Goal: Information Seeking & Learning: Learn about a topic

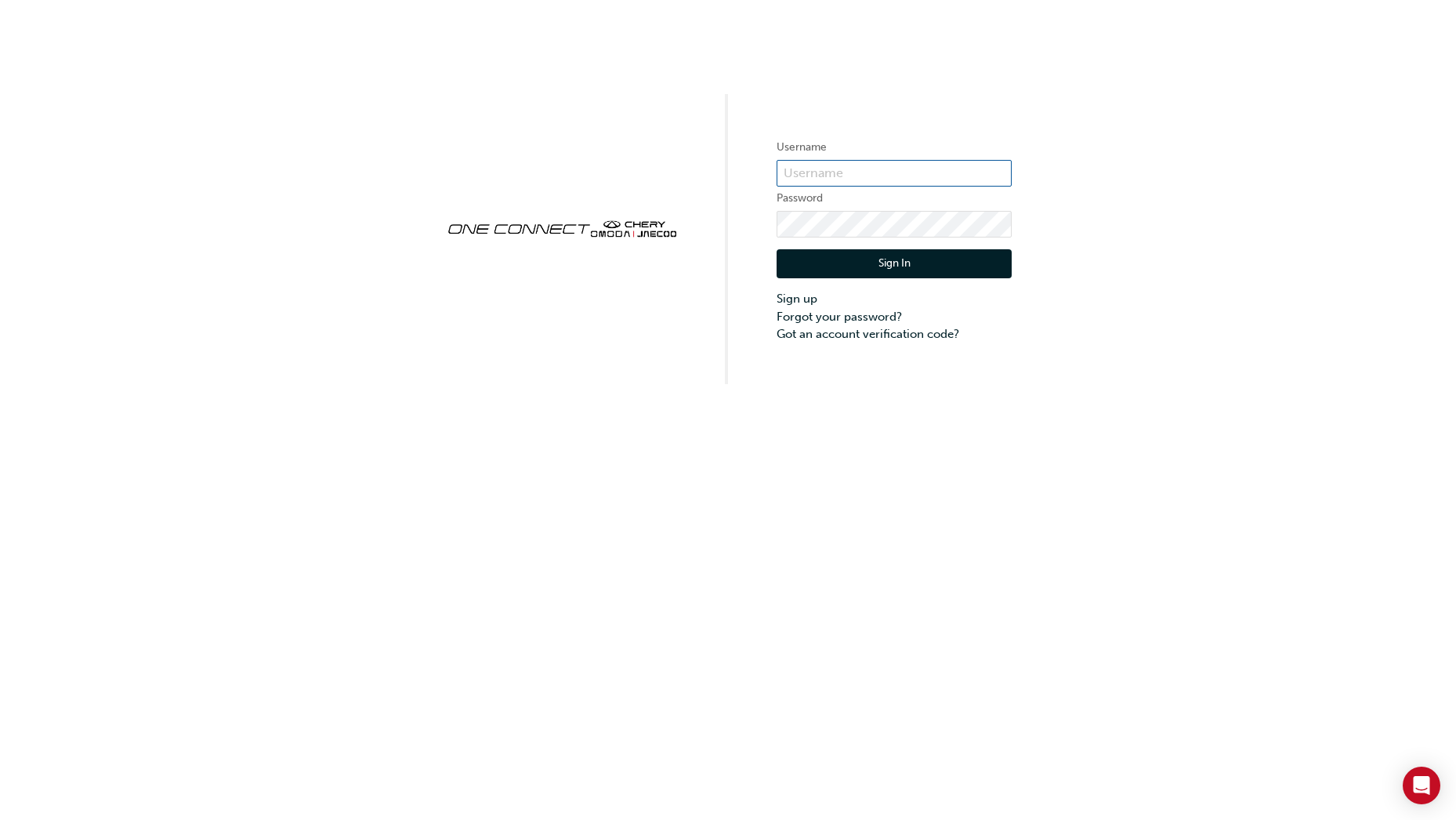
type input "CHAU1146"
click at [869, 268] on button "Sign In" at bounding box center [894, 264] width 235 height 30
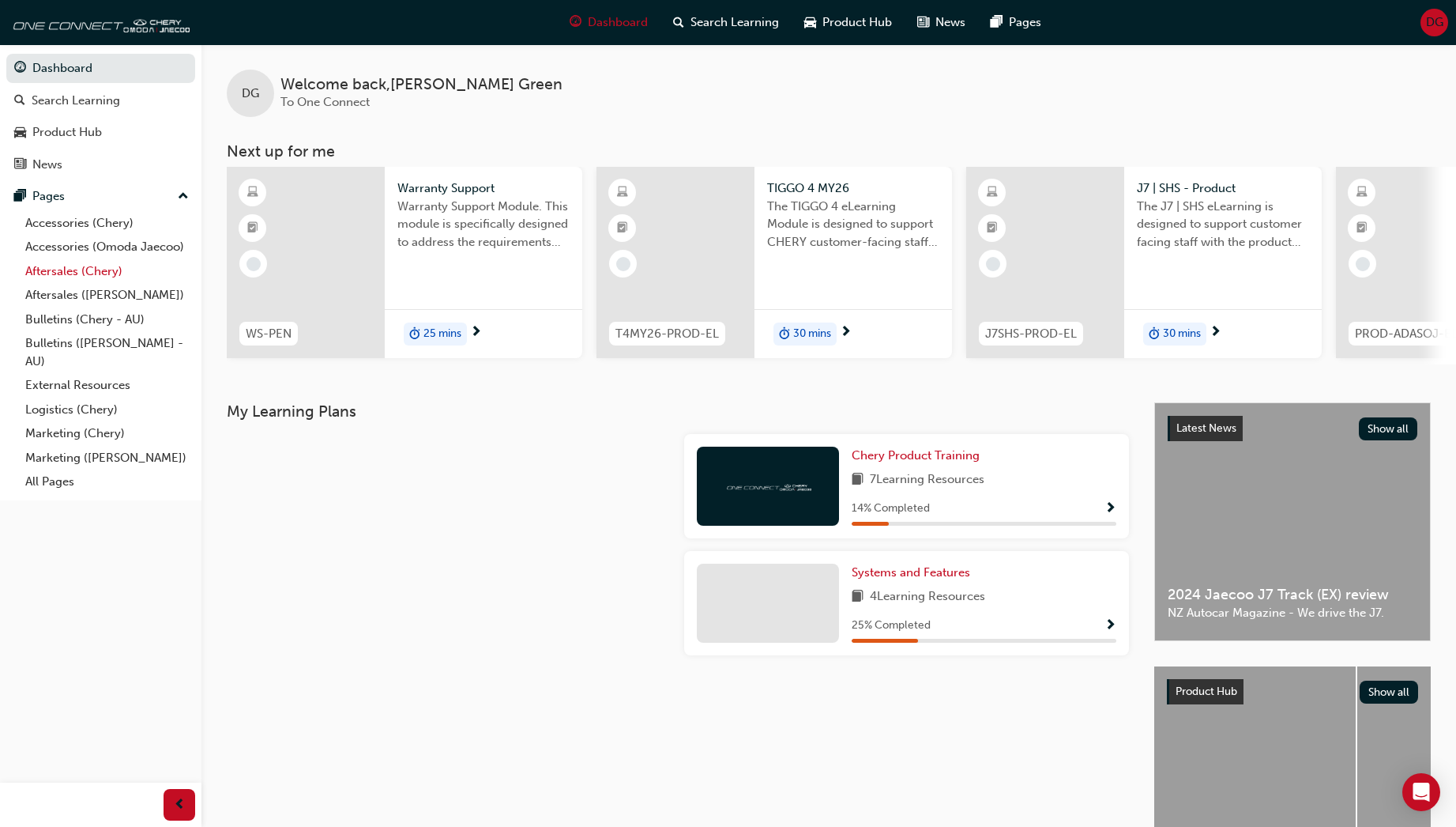
click at [63, 269] on link "Aftersales (Chery)" at bounding box center [107, 272] width 177 height 25
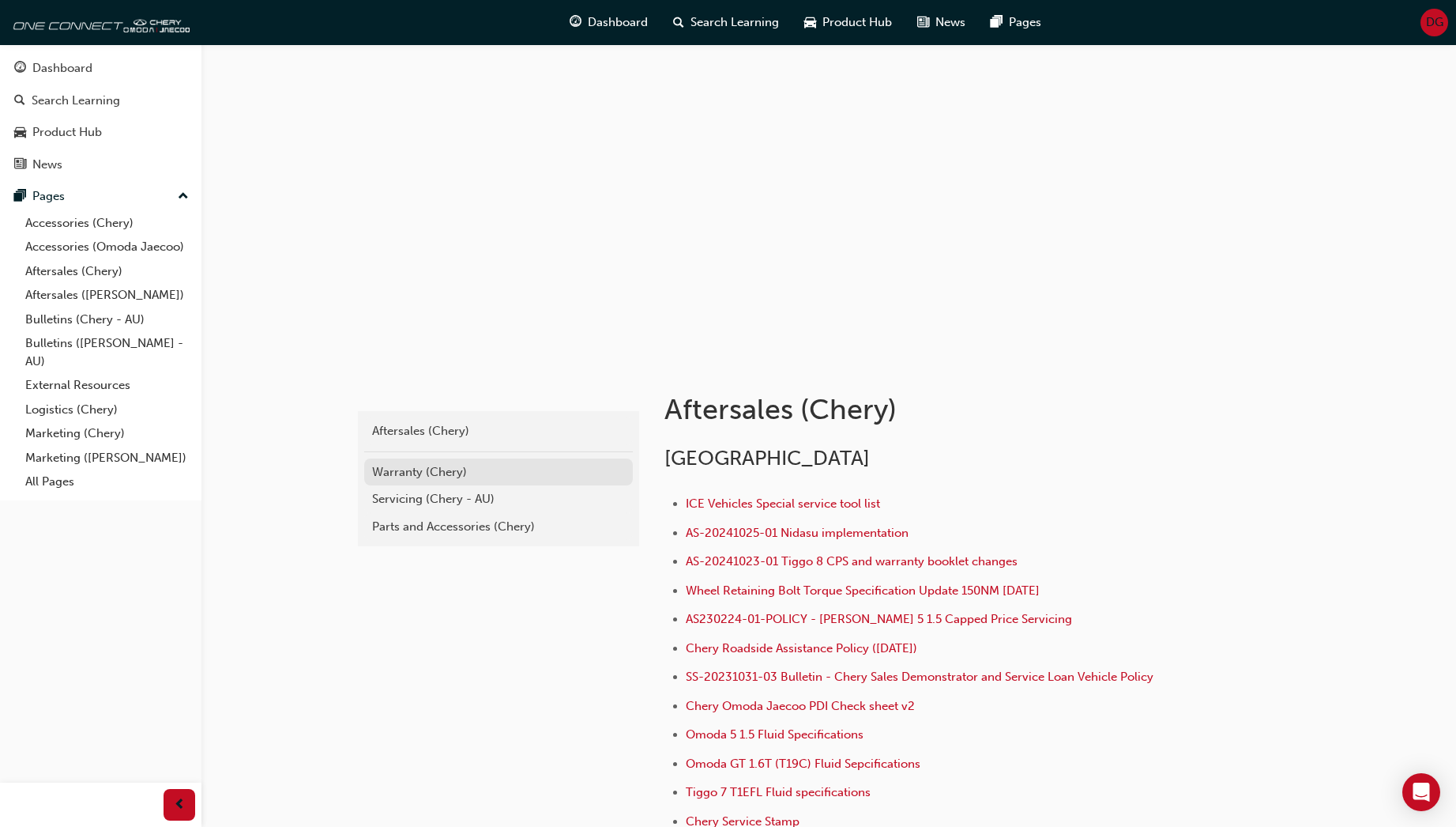
click at [404, 475] on div "Warranty (Chery)" at bounding box center [498, 472] width 253 height 18
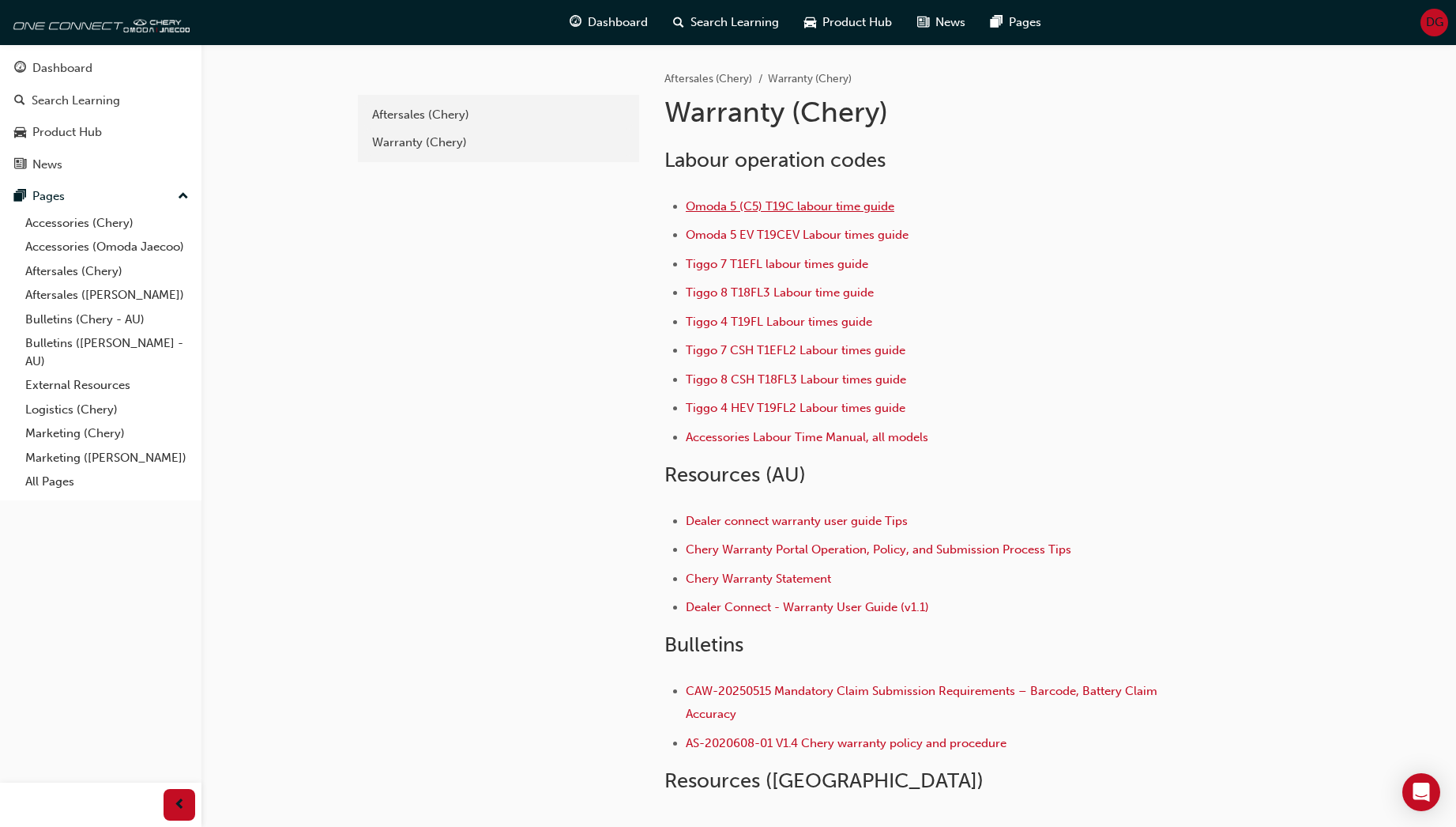
click at [721, 208] on span "Omoda 5 (C5) T19C labour time guide" at bounding box center [790, 206] width 208 height 14
click at [64, 320] on link "Bulletins (Chery - AU)" at bounding box center [107, 320] width 177 height 25
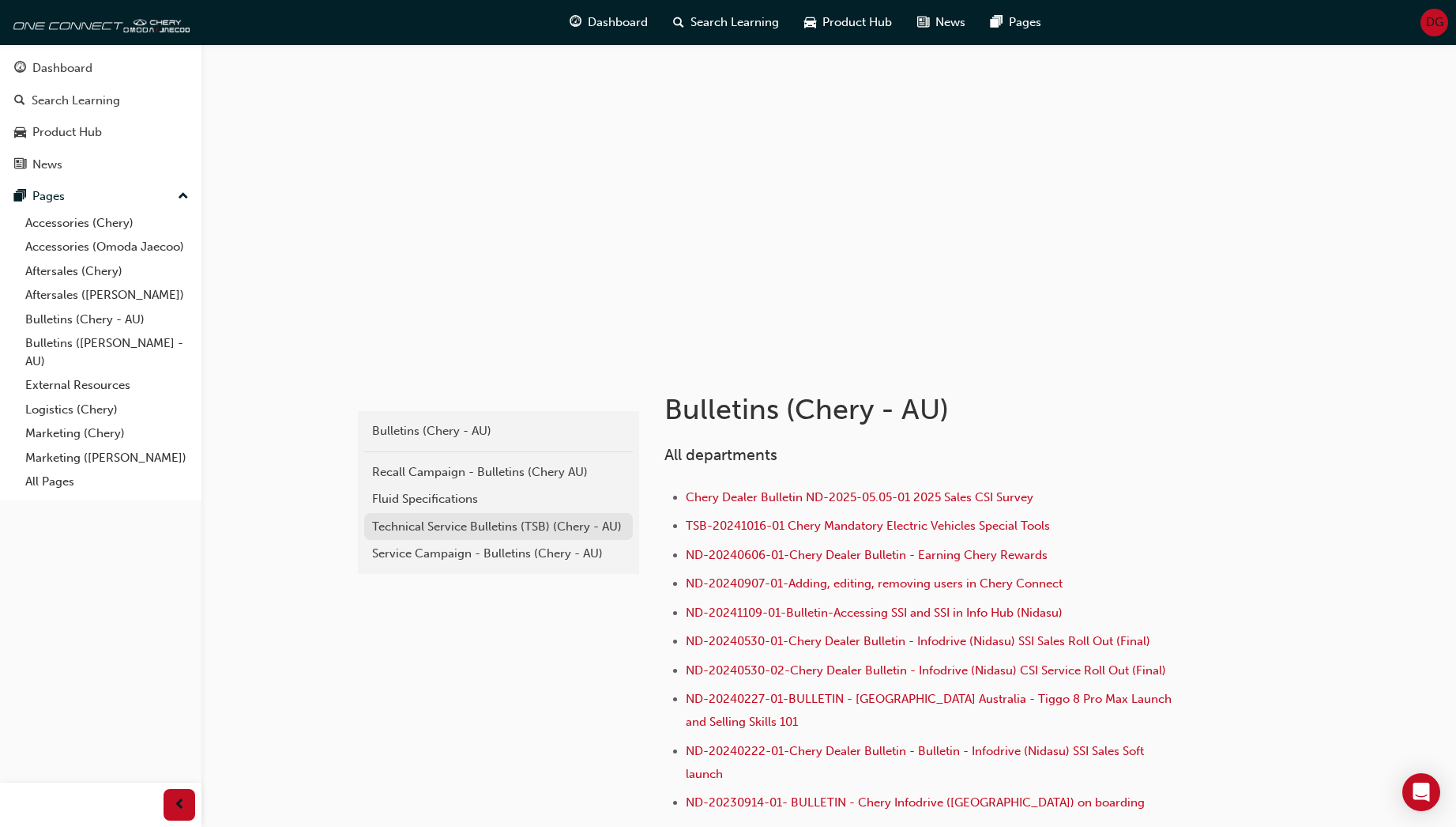
click at [465, 527] on div "Technical Service Bulletins (TSB) (Chery - AU)" at bounding box center [498, 527] width 253 height 18
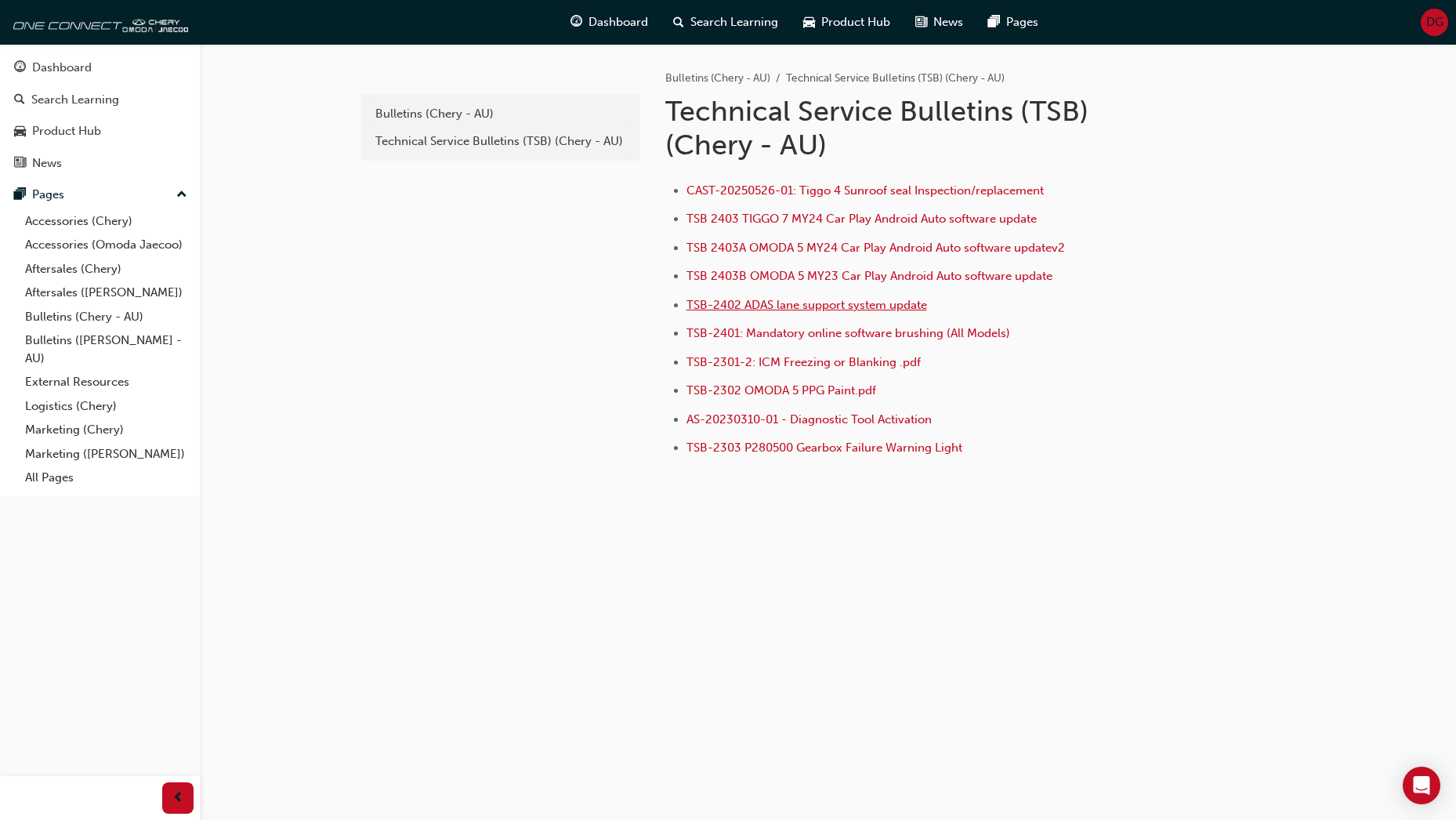
click at [750, 307] on span "TSB-2402 ADAS lane support system update" at bounding box center [807, 304] width 241 height 14
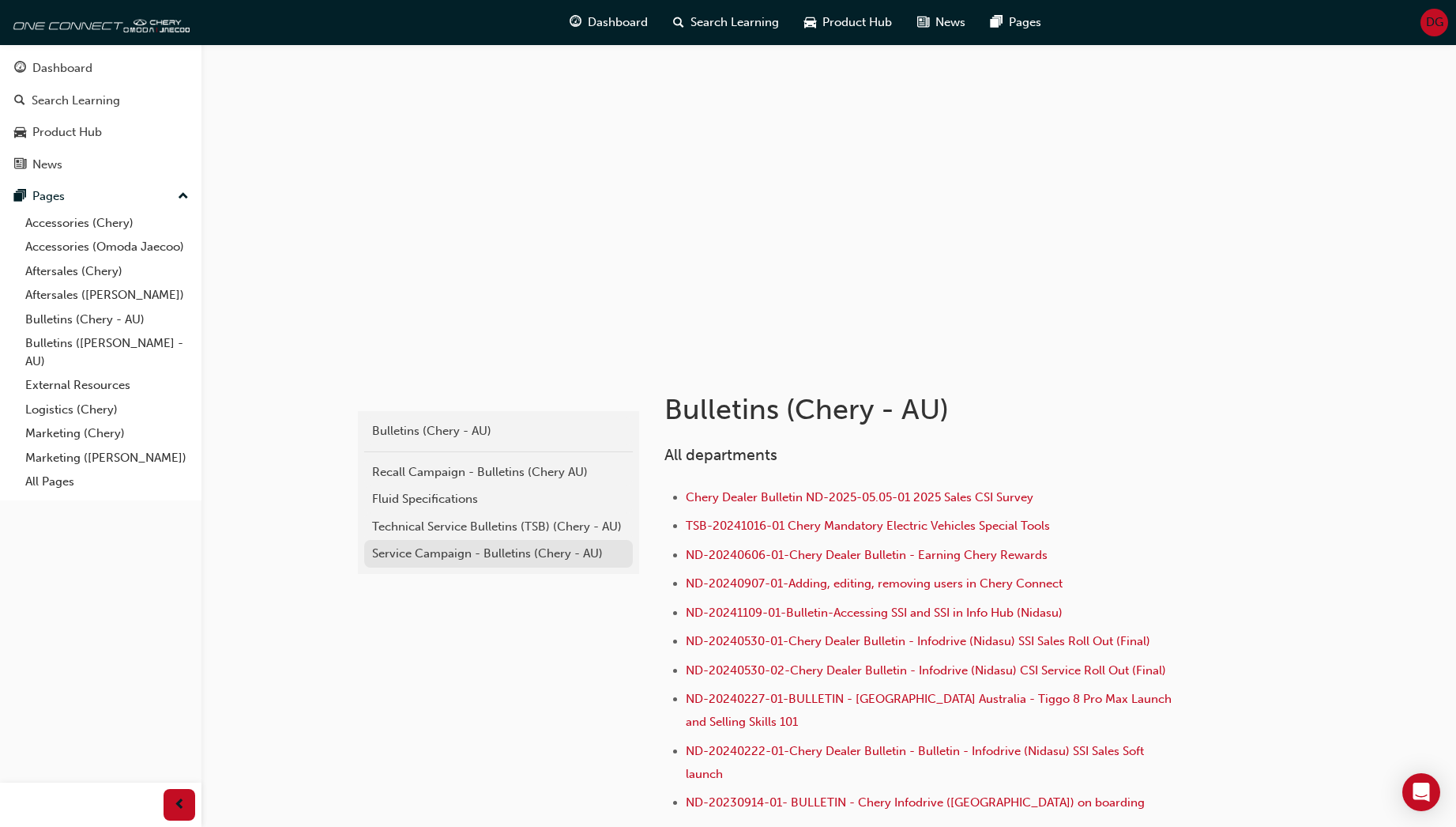
click at [451, 555] on div "Service Campaign - Bulletins (Chery - AU)" at bounding box center [498, 554] width 253 height 18
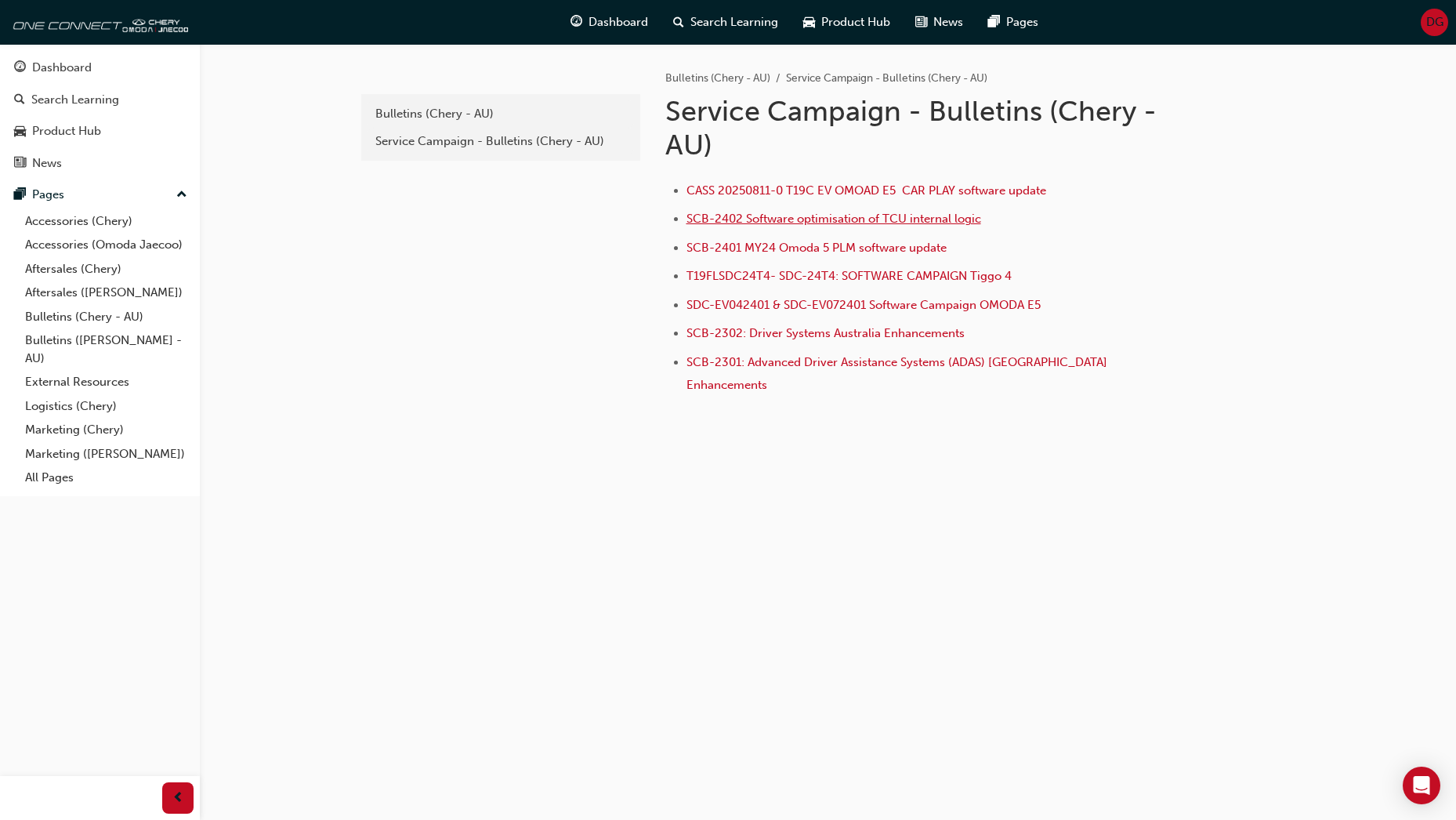
click at [756, 218] on span "SCB-2402 Software optimisation of TCU internal logic" at bounding box center [833, 218] width 294 height 14
drag, startPoint x: 71, startPoint y: 67, endPoint x: 106, endPoint y: 56, distance: 36.7
click at [71, 67] on div "Dashboard" at bounding box center [62, 67] width 59 height 18
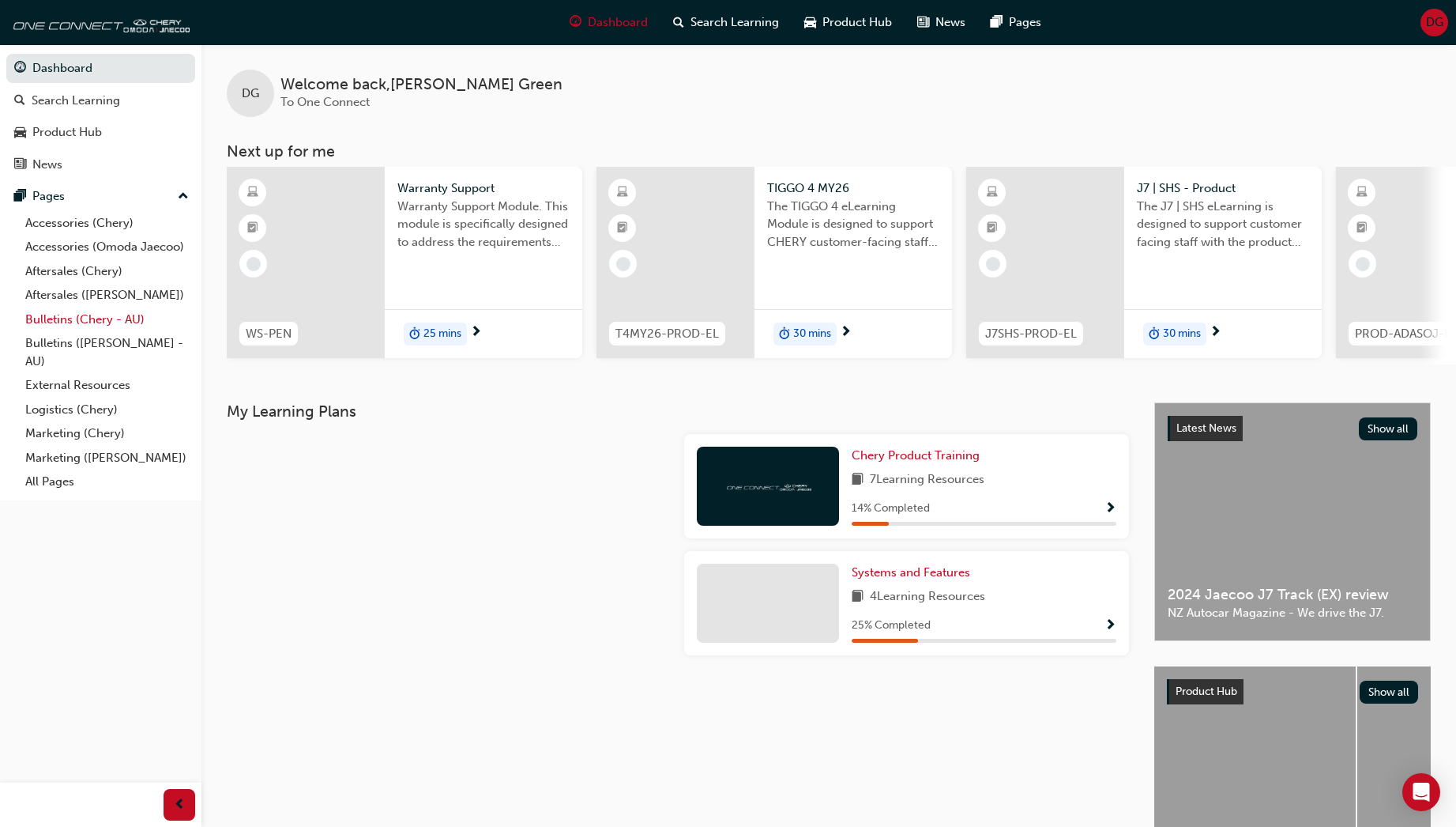
click at [61, 317] on link "Bulletins (Chery - AU)" at bounding box center [107, 320] width 177 height 25
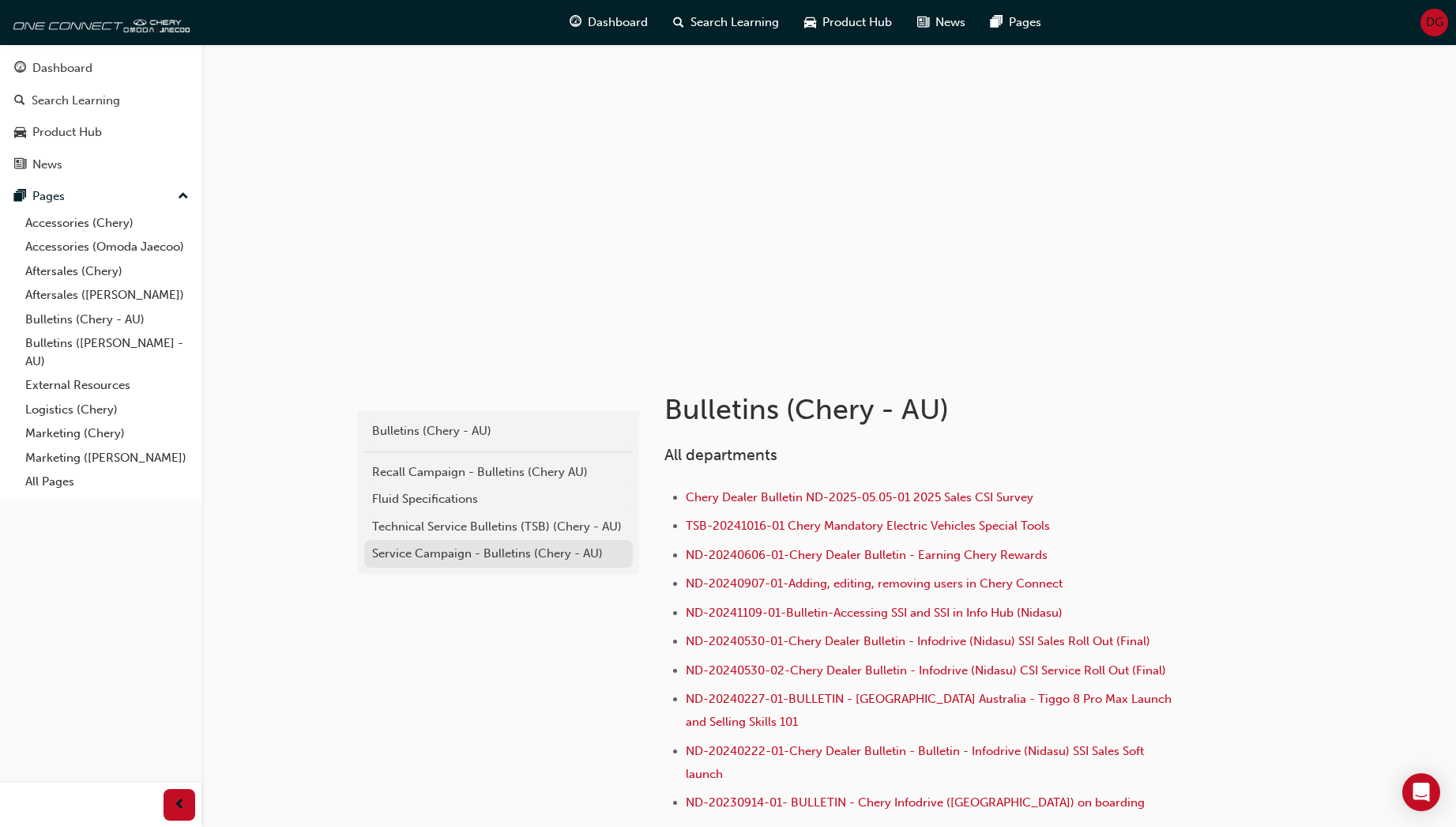
click at [442, 551] on div "Service Campaign - Bulletins (Chery - AU)" at bounding box center [498, 554] width 253 height 18
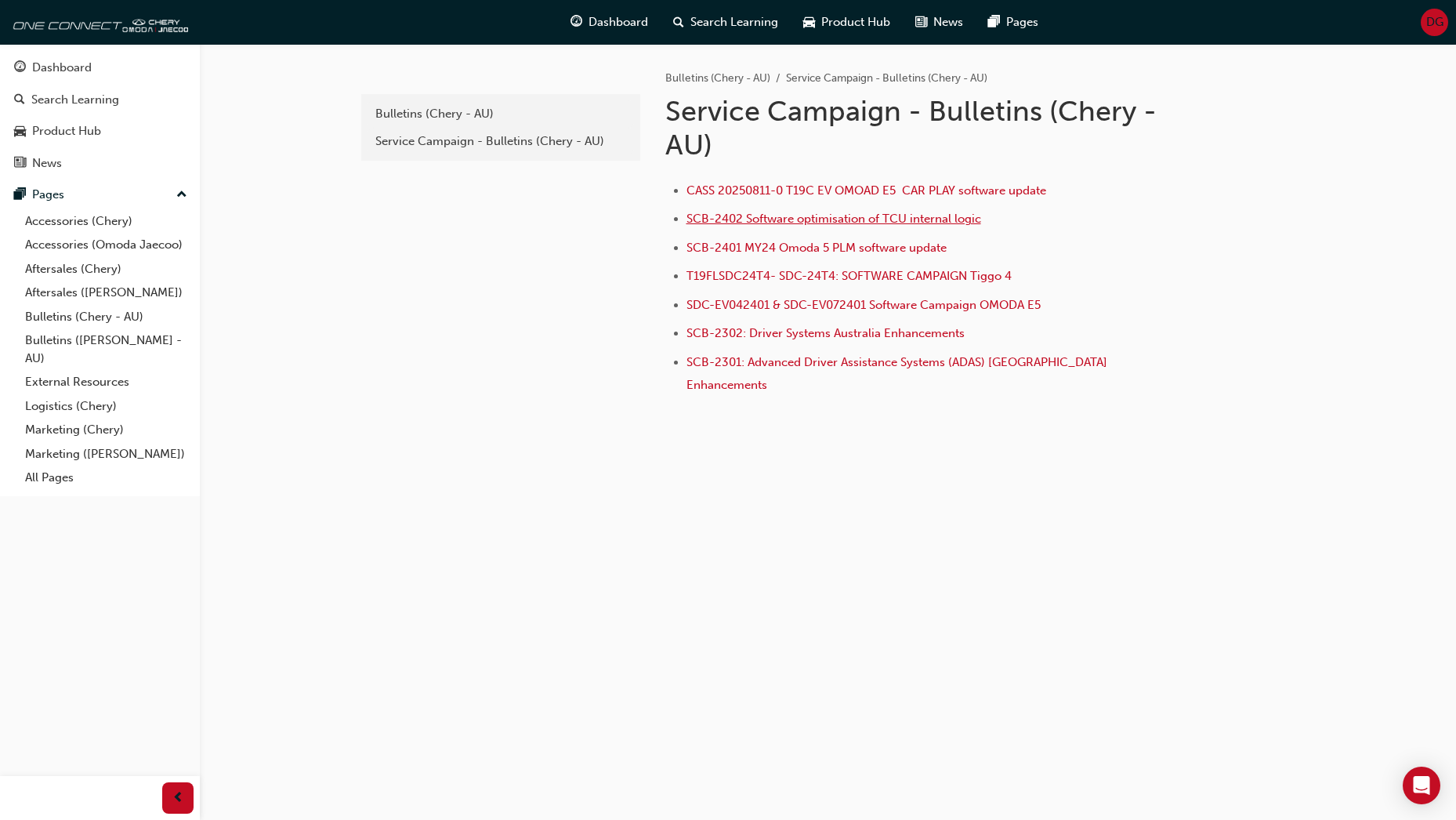
click at [737, 220] on span "SCB-2402 Software optimisation of TCU internal logic" at bounding box center [833, 218] width 294 height 14
